Goal: Find specific page/section: Find specific page/section

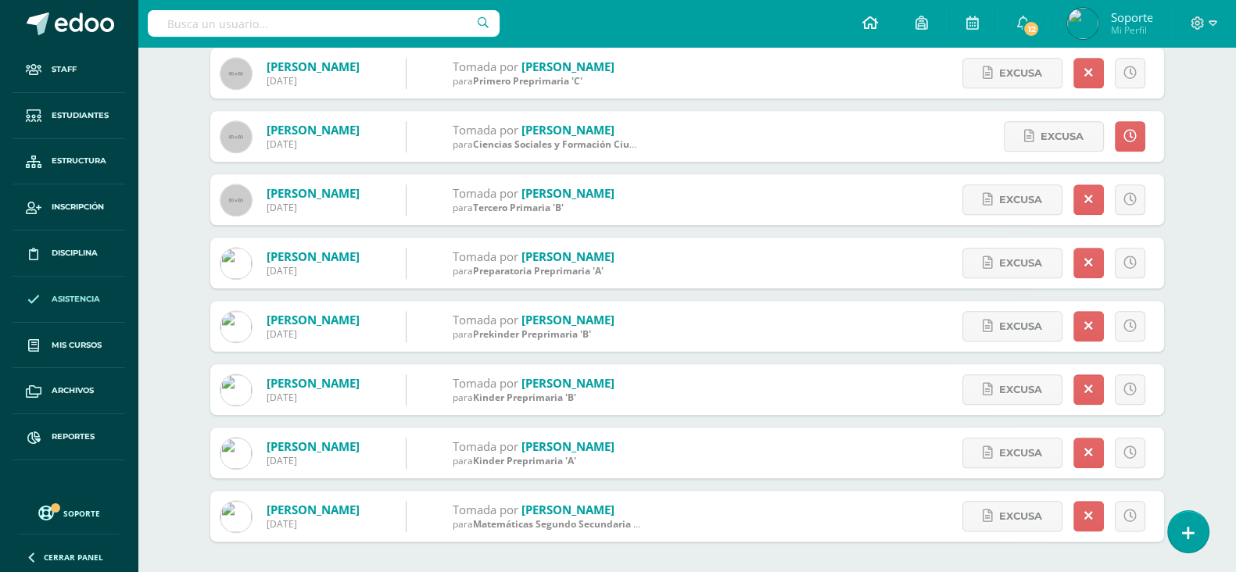
click at [864, 24] on icon at bounding box center [869, 23] width 16 height 14
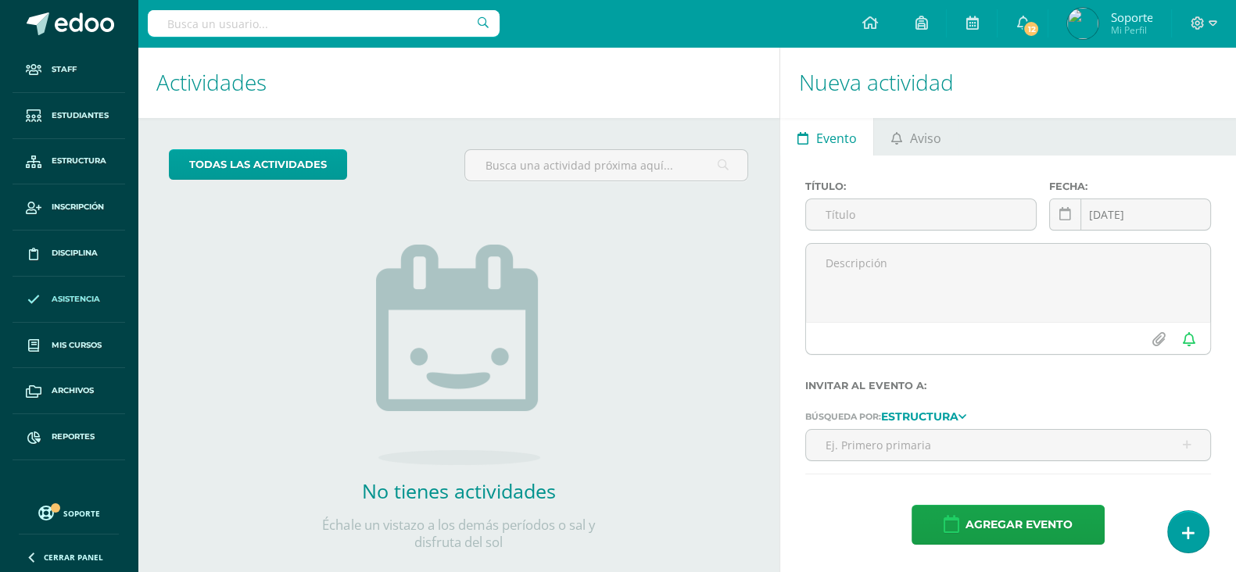
click at [80, 291] on link "Asistencia" at bounding box center [69, 300] width 113 height 46
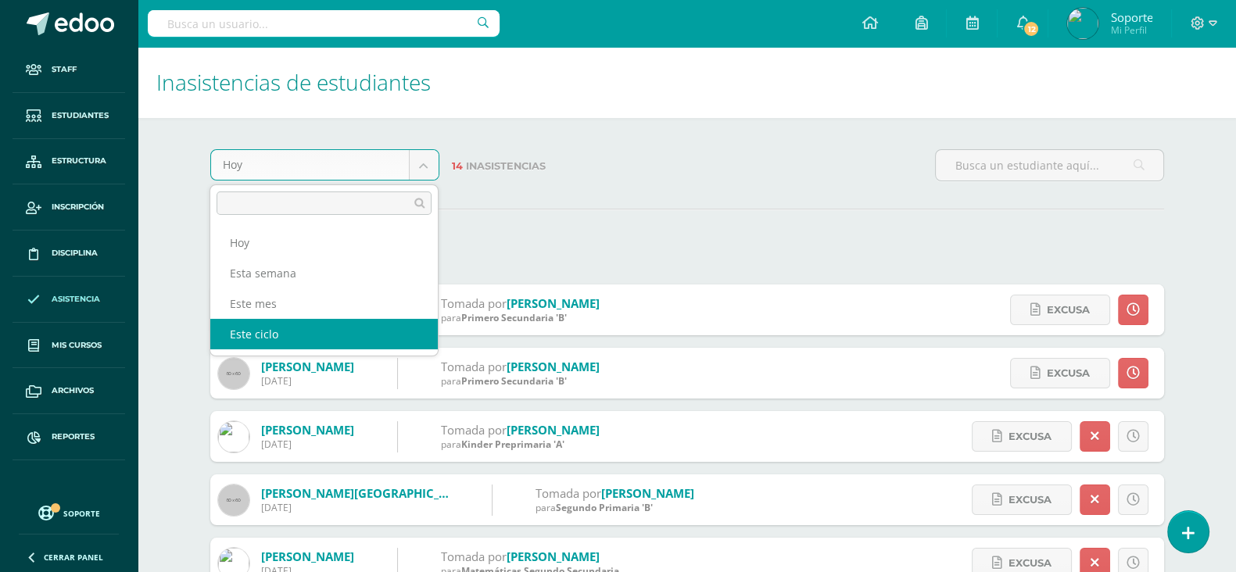
select select "cycle"
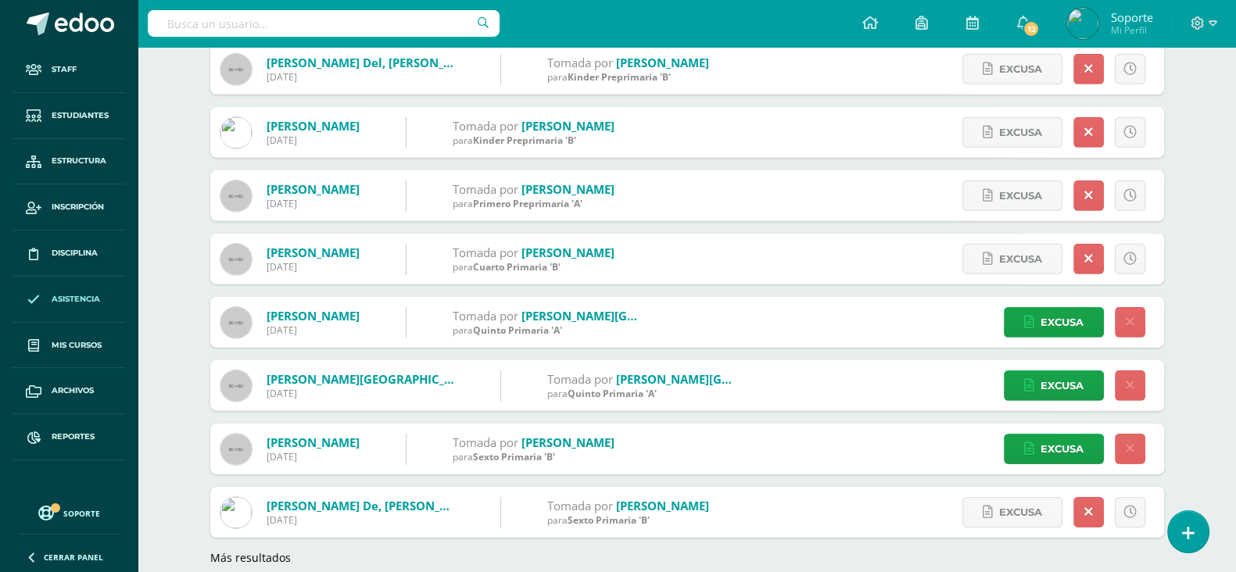
scroll to position [6088, 0]
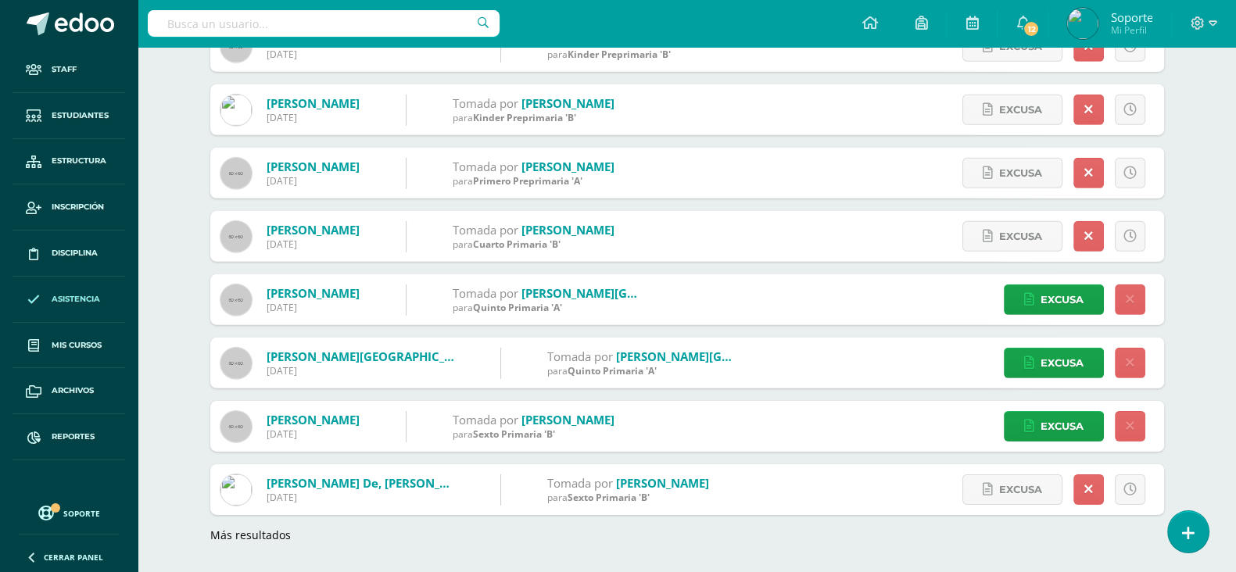
click at [267, 533] on link "Más resultados" at bounding box center [250, 535] width 81 height 15
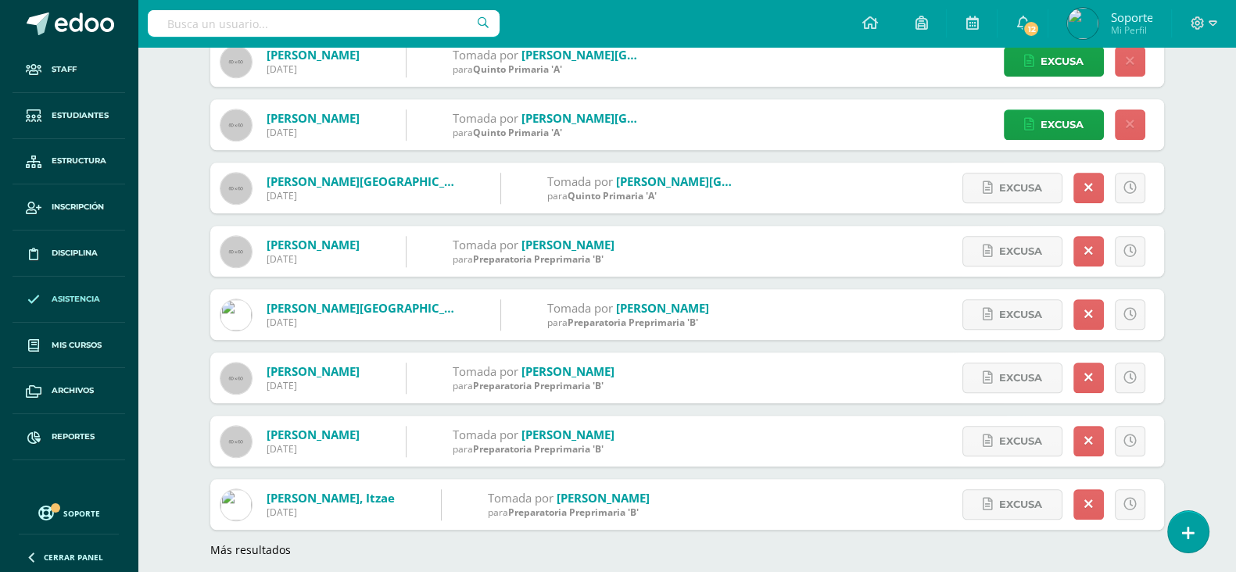
scroll to position [9255, 0]
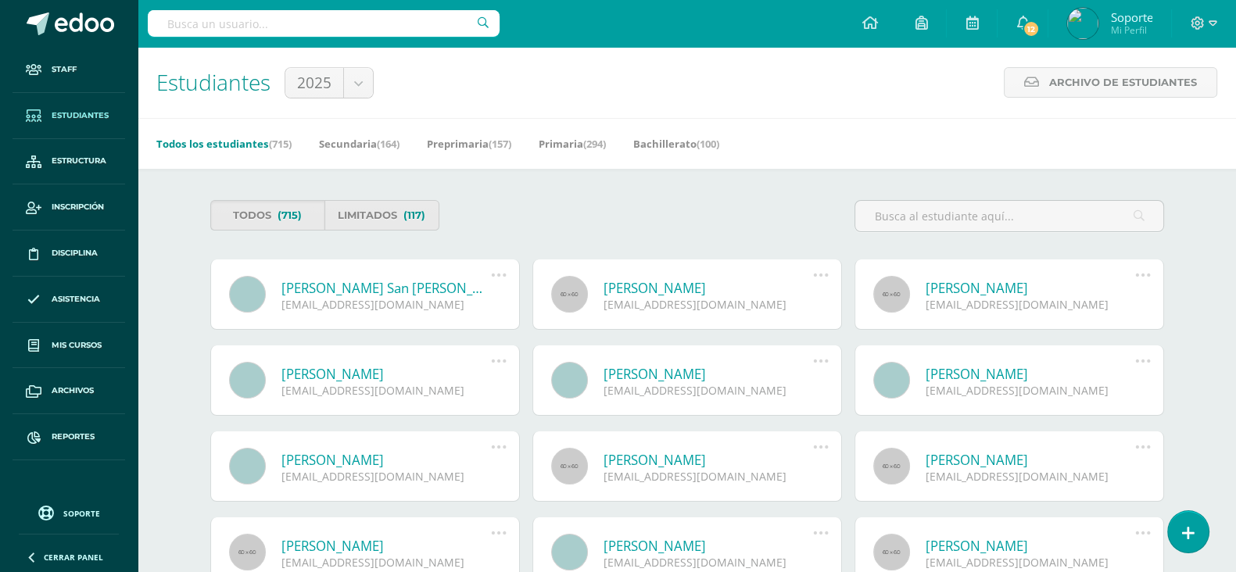
click at [374, 29] on input "text" at bounding box center [324, 23] width 352 height 27
type input "[PERSON_NAME]"
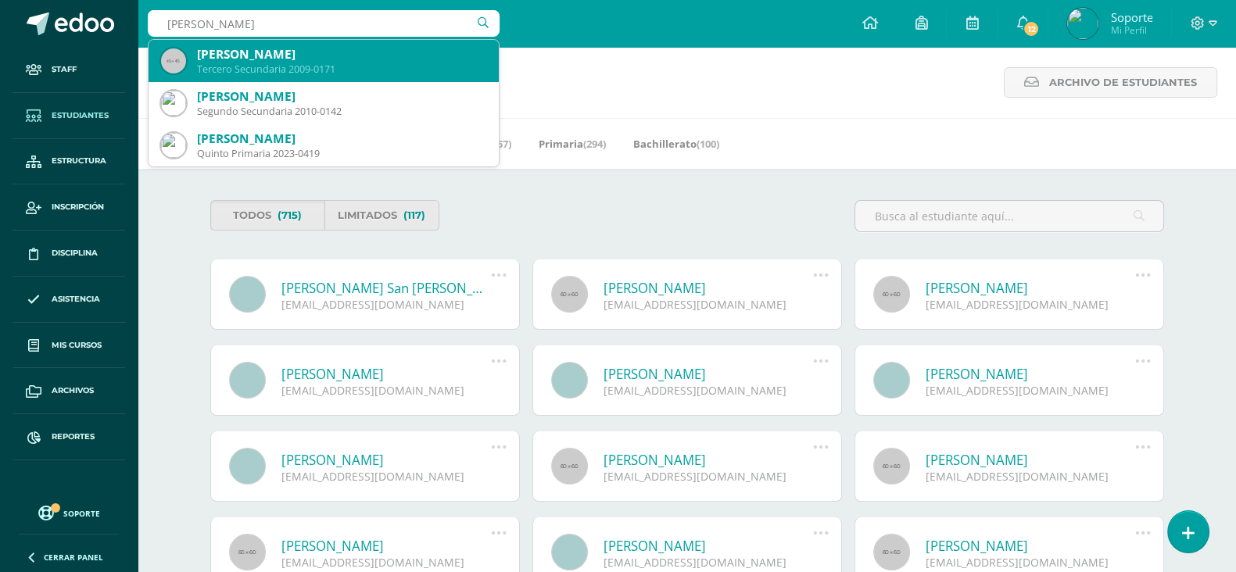
click at [372, 60] on div "[PERSON_NAME]" at bounding box center [341, 54] width 289 height 16
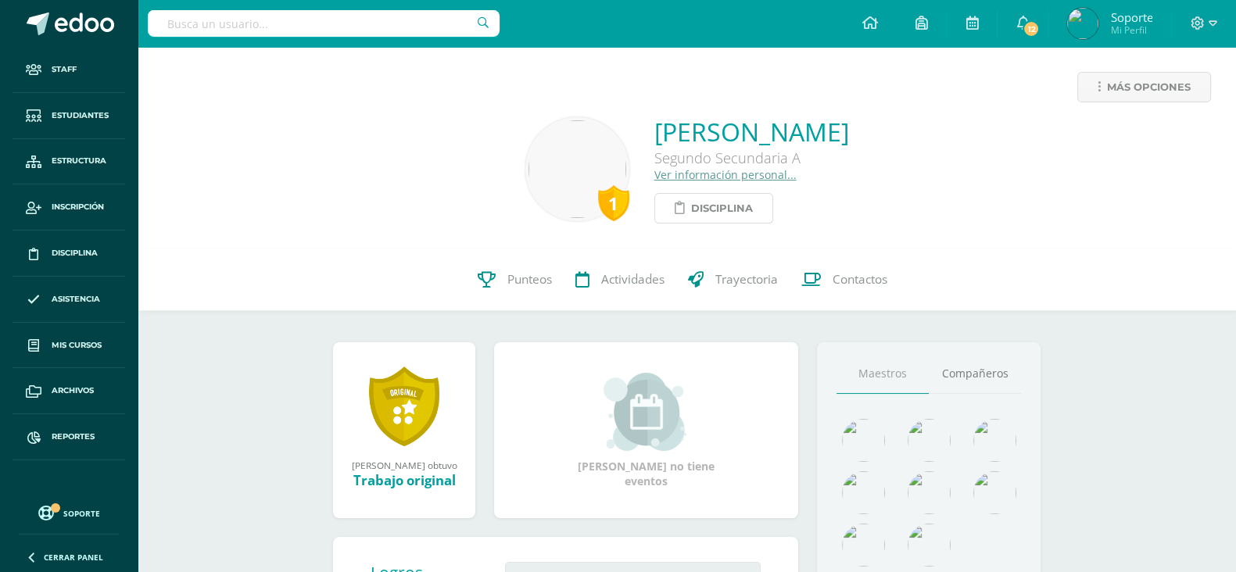
click at [691, 201] on span "Disciplina" at bounding box center [722, 208] width 62 height 29
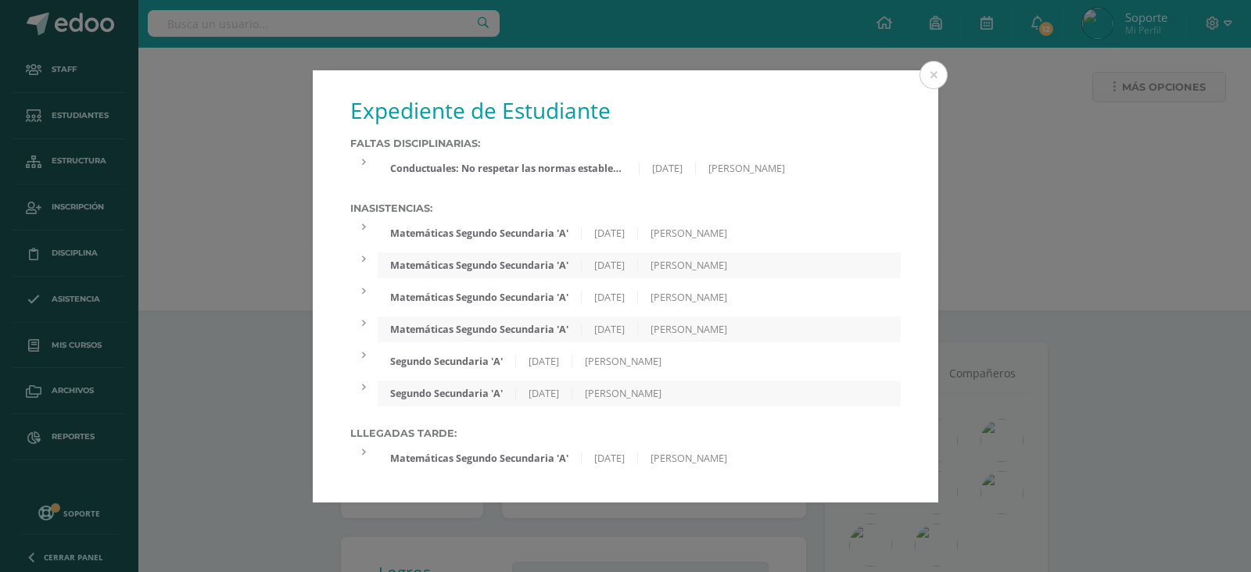
click at [368, 225] on div at bounding box center [363, 226] width 27 height 13
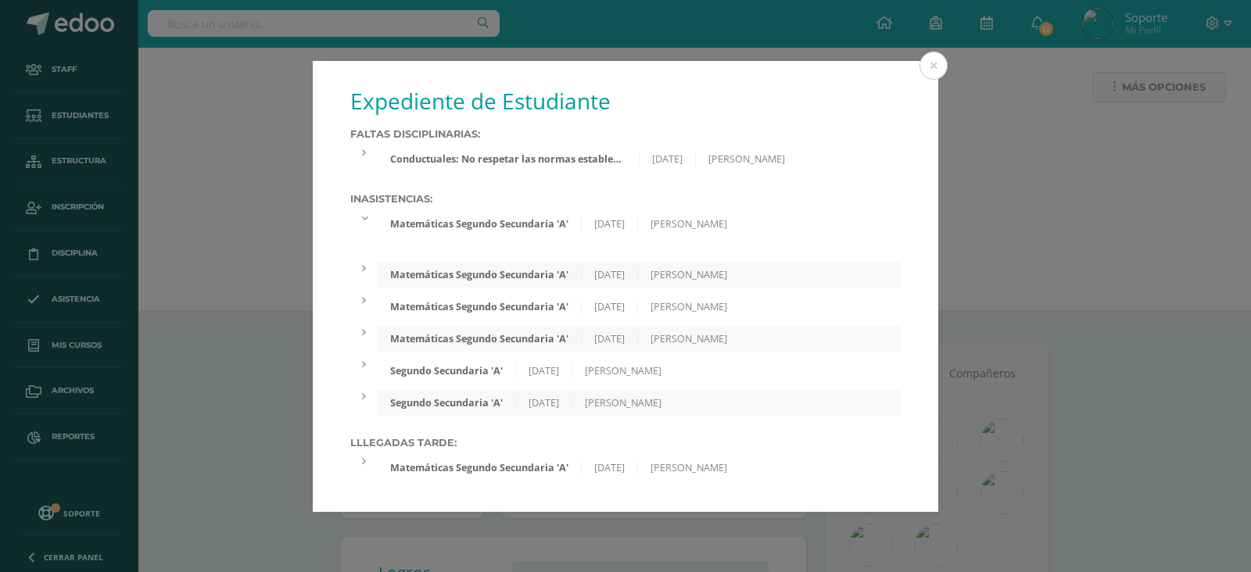
click at [368, 470] on div "Matemáticas Segundo Secundaria 'A' [DATE] [PERSON_NAME] [GEOGRAPHIC_DATA]" at bounding box center [625, 468] width 550 height 26
